Goal: Information Seeking & Learning: Learn about a topic

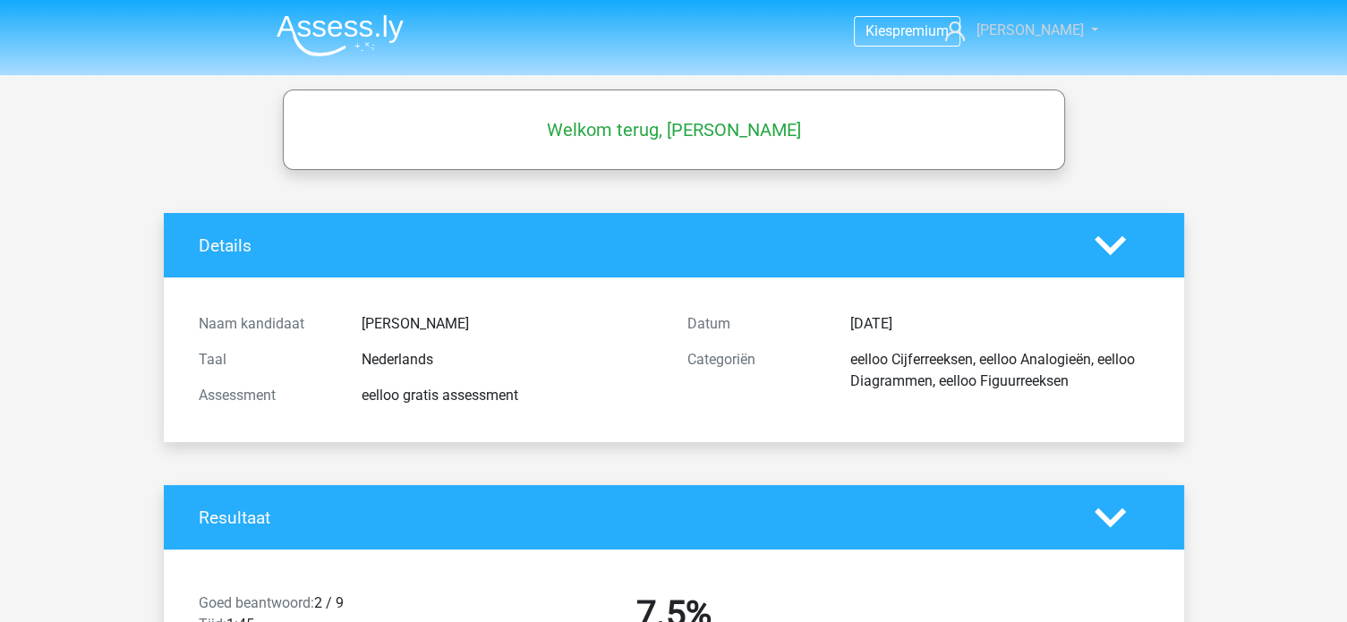
click at [1022, 30] on link "[PERSON_NAME]" at bounding box center [1011, 30] width 147 height 21
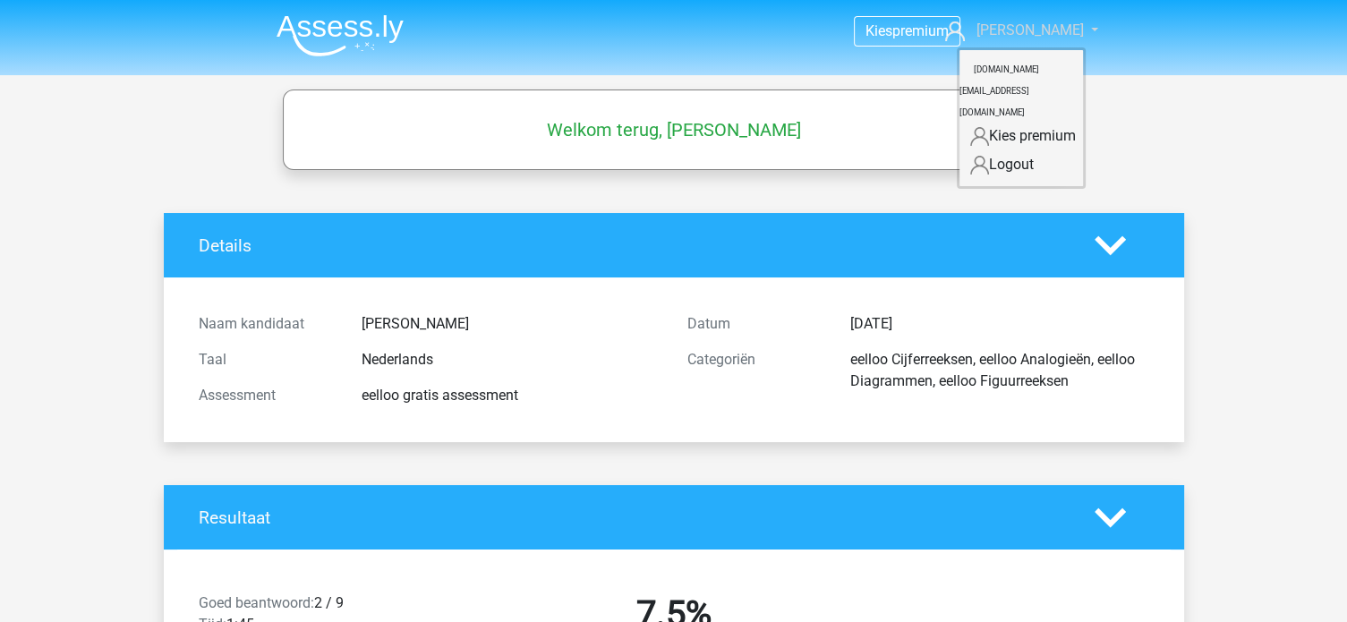
click at [1022, 30] on link "[PERSON_NAME]" at bounding box center [1011, 30] width 147 height 21
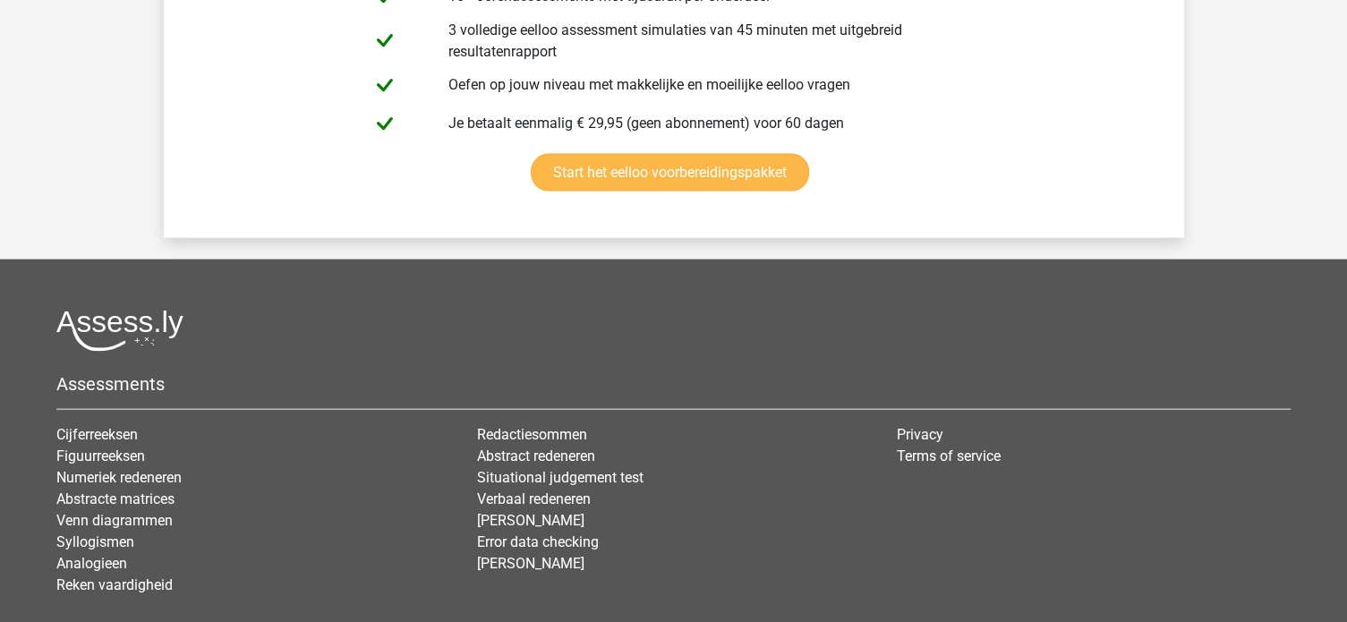
scroll to position [3758, 0]
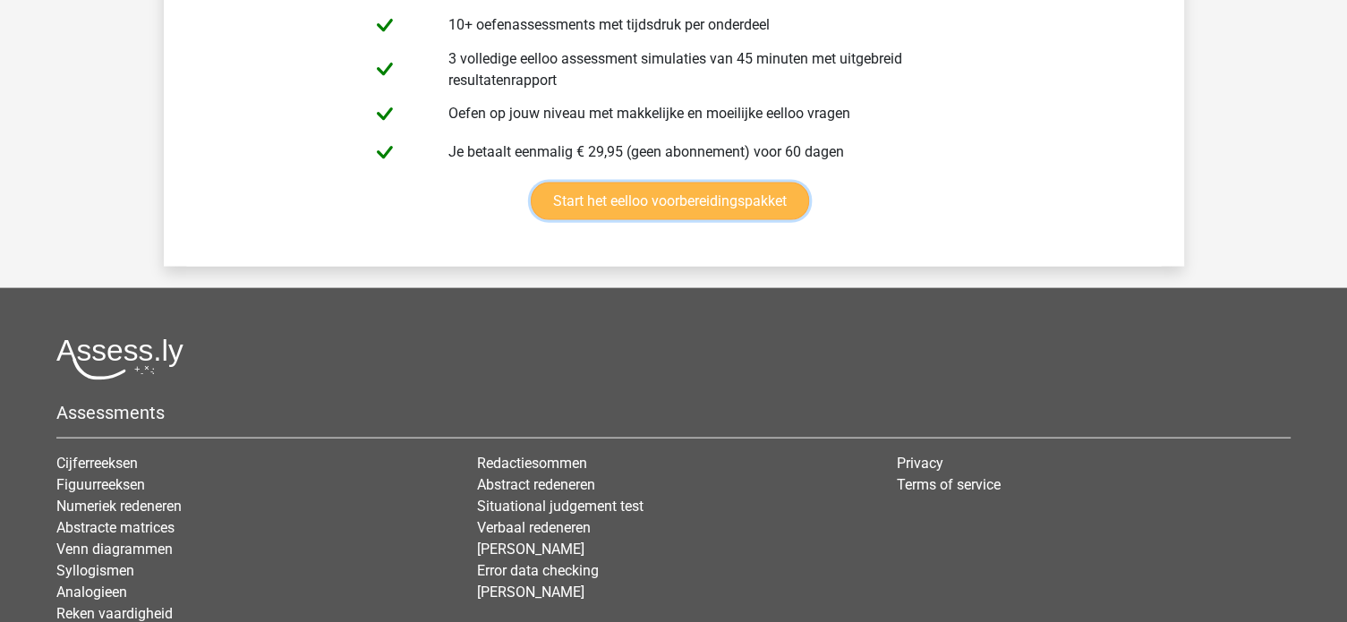
click at [651, 185] on link "Start het eelloo voorbereidingspakket" at bounding box center [670, 202] width 278 height 38
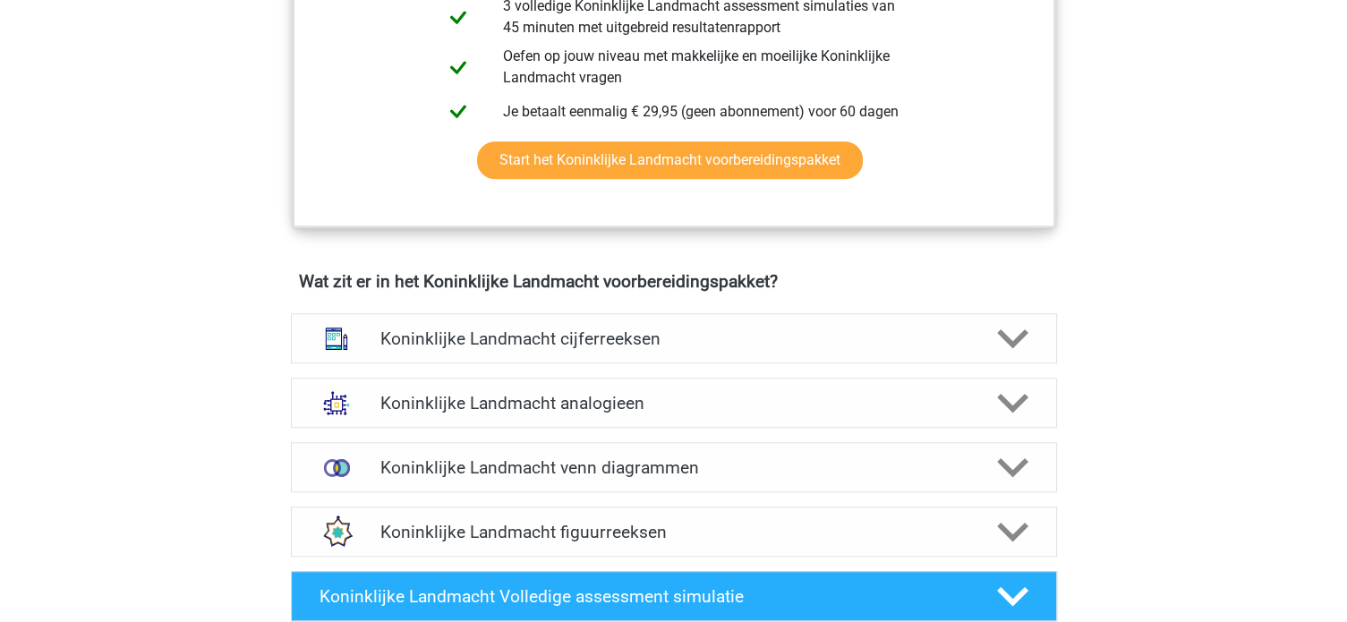
scroll to position [1253, 0]
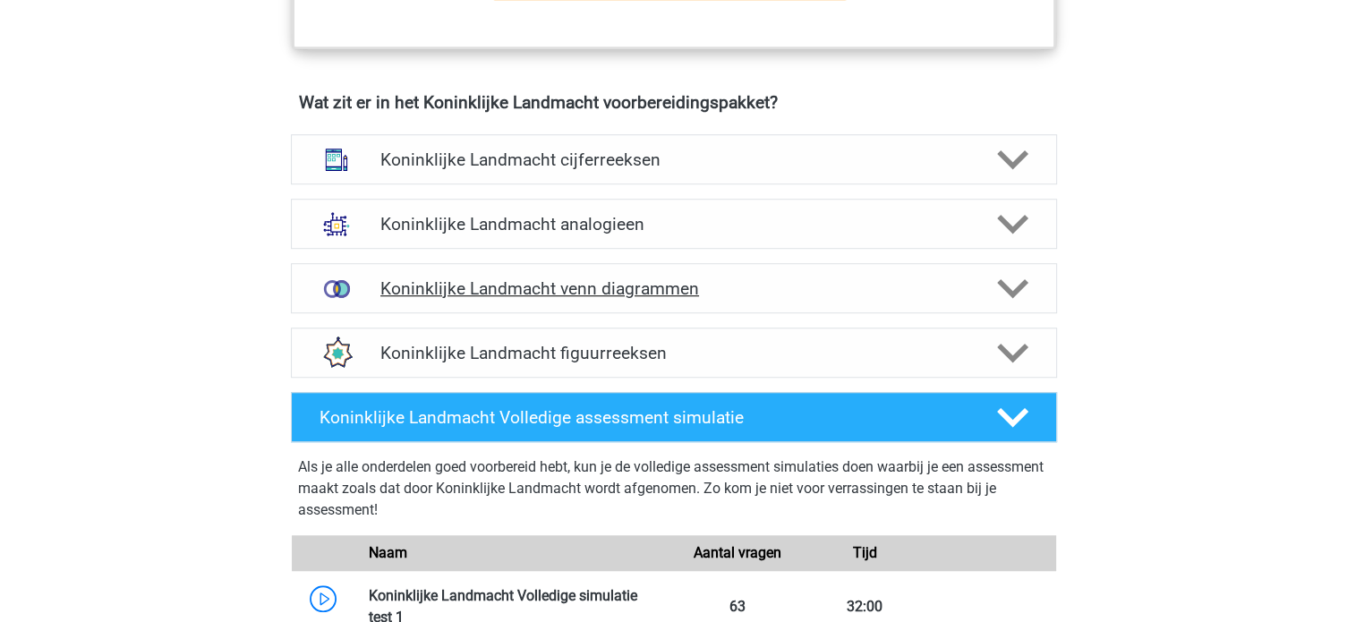
click at [685, 288] on h4 "Koninklijke Landmacht venn diagrammen" at bounding box center [673, 288] width 586 height 21
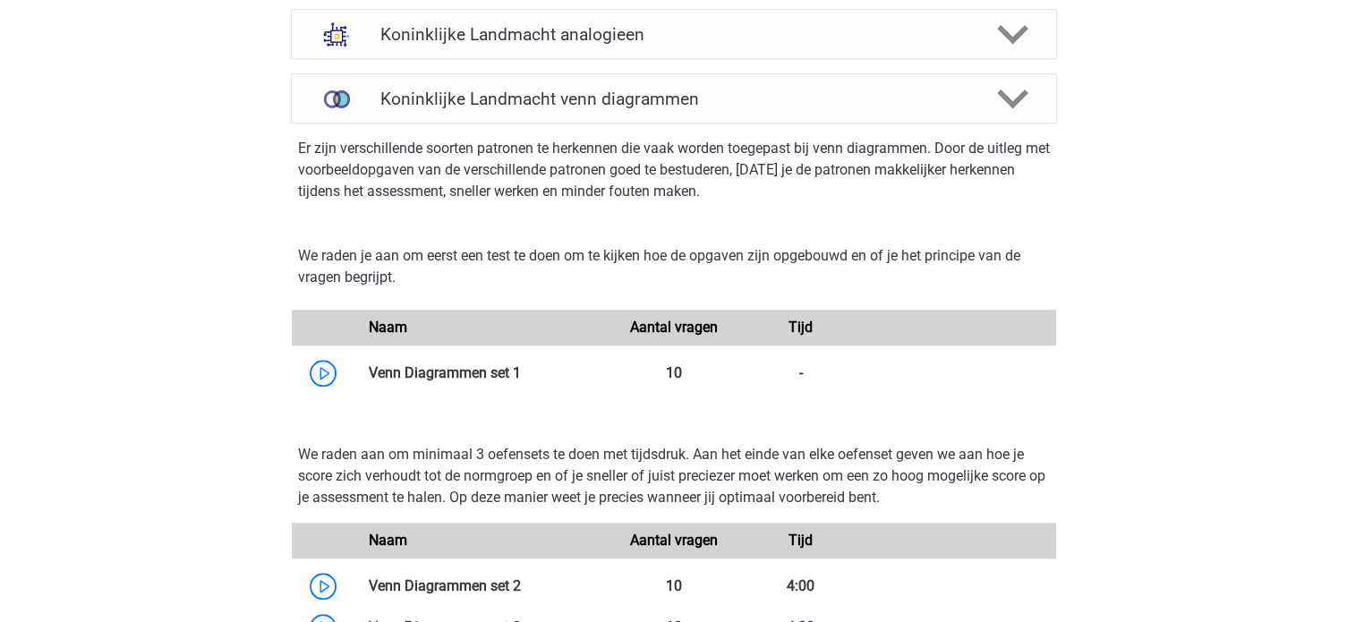
scroll to position [1432, 0]
